Goal: Information Seeking & Learning: Learn about a topic

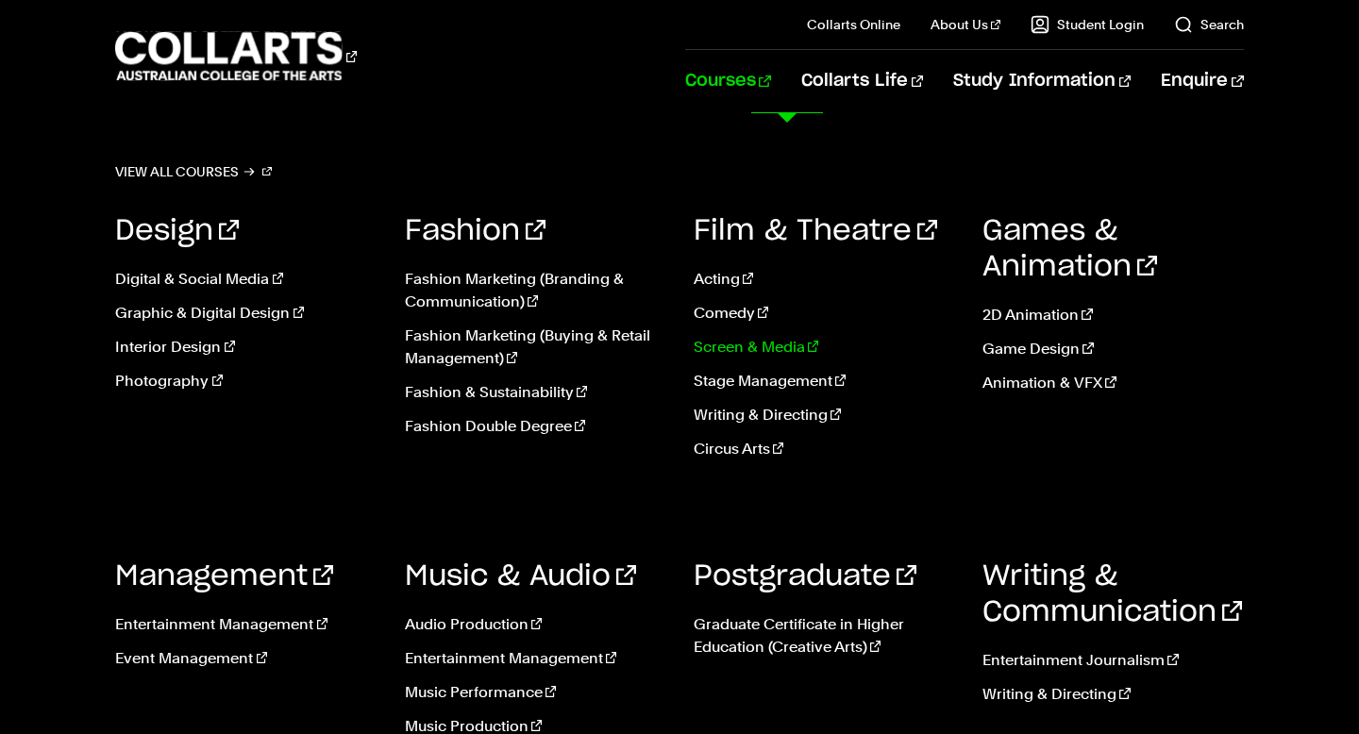
click at [736, 350] on link "Screen & Media" at bounding box center [824, 347] width 261 height 23
click at [747, 390] on link "Stage Management" at bounding box center [824, 381] width 261 height 23
click at [736, 411] on link "Writing & Directing" at bounding box center [824, 415] width 261 height 23
click at [733, 314] on link "Comedy" at bounding box center [824, 313] width 261 height 23
click at [734, 451] on link "Circus Arts" at bounding box center [824, 449] width 261 height 23
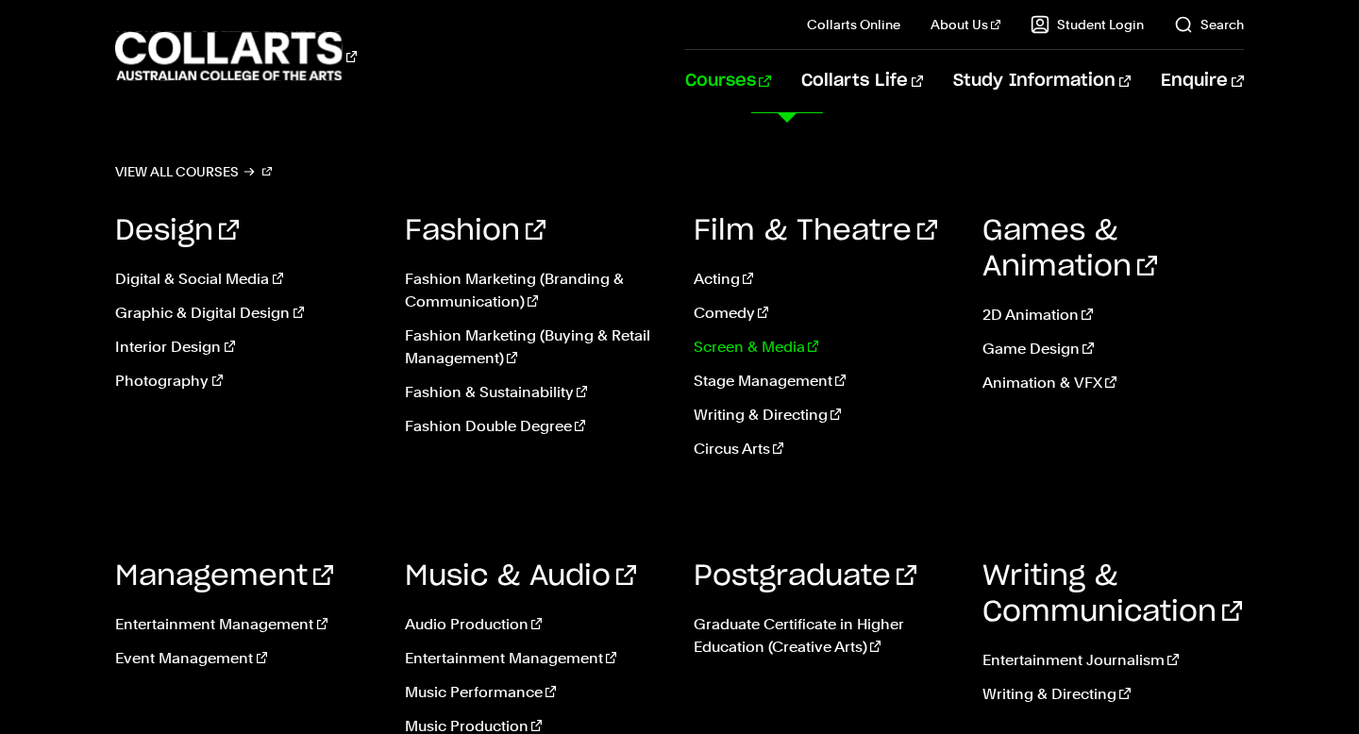
click at [757, 340] on link "Screen & Media" at bounding box center [824, 347] width 261 height 23
click at [1025, 696] on link "Writing & Directing" at bounding box center [1113, 695] width 261 height 23
